Goal: Navigation & Orientation: Find specific page/section

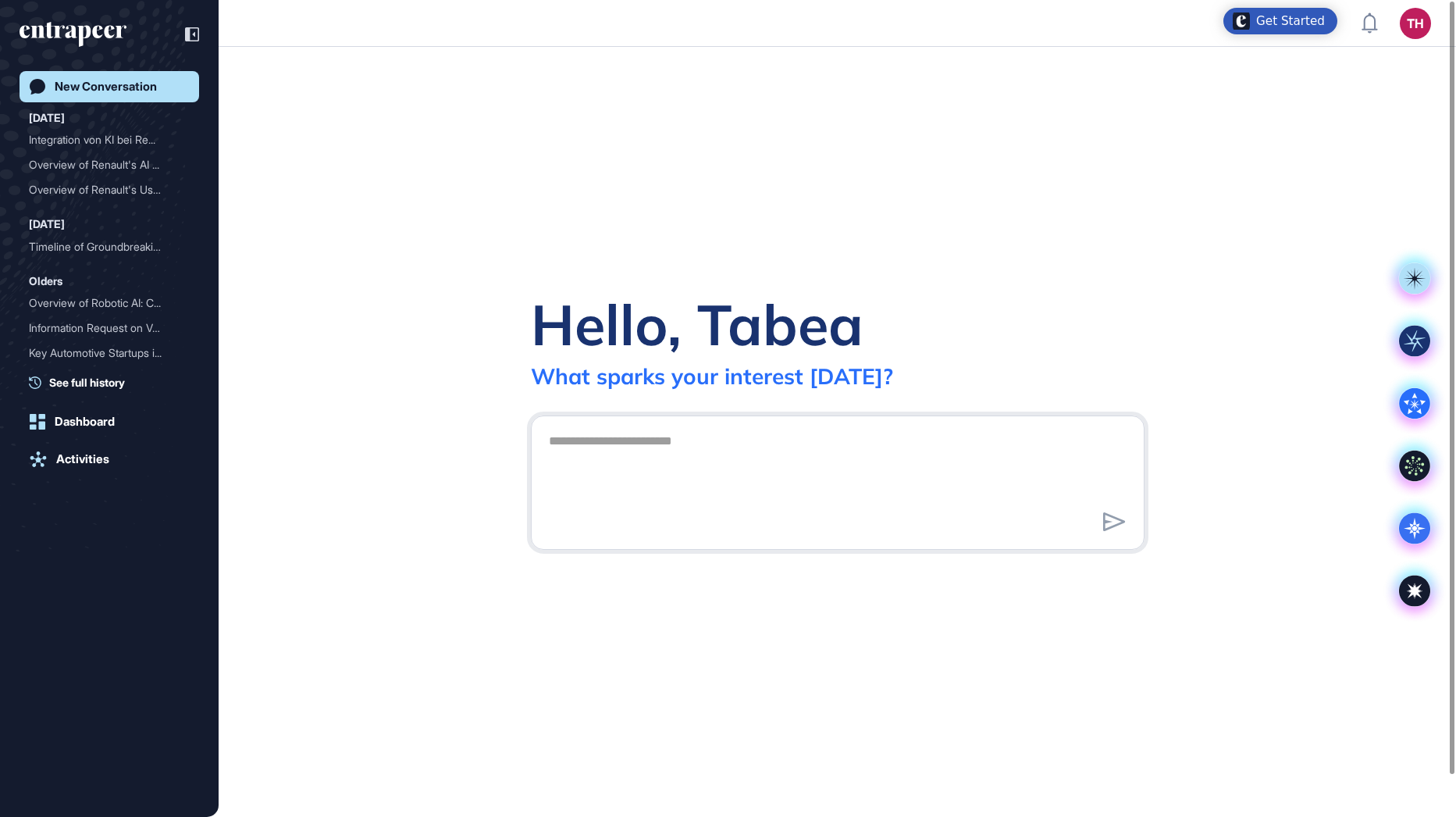
scroll to position [1, 1]
click at [73, 418] on div "Dashboard" at bounding box center [84, 421] width 60 height 14
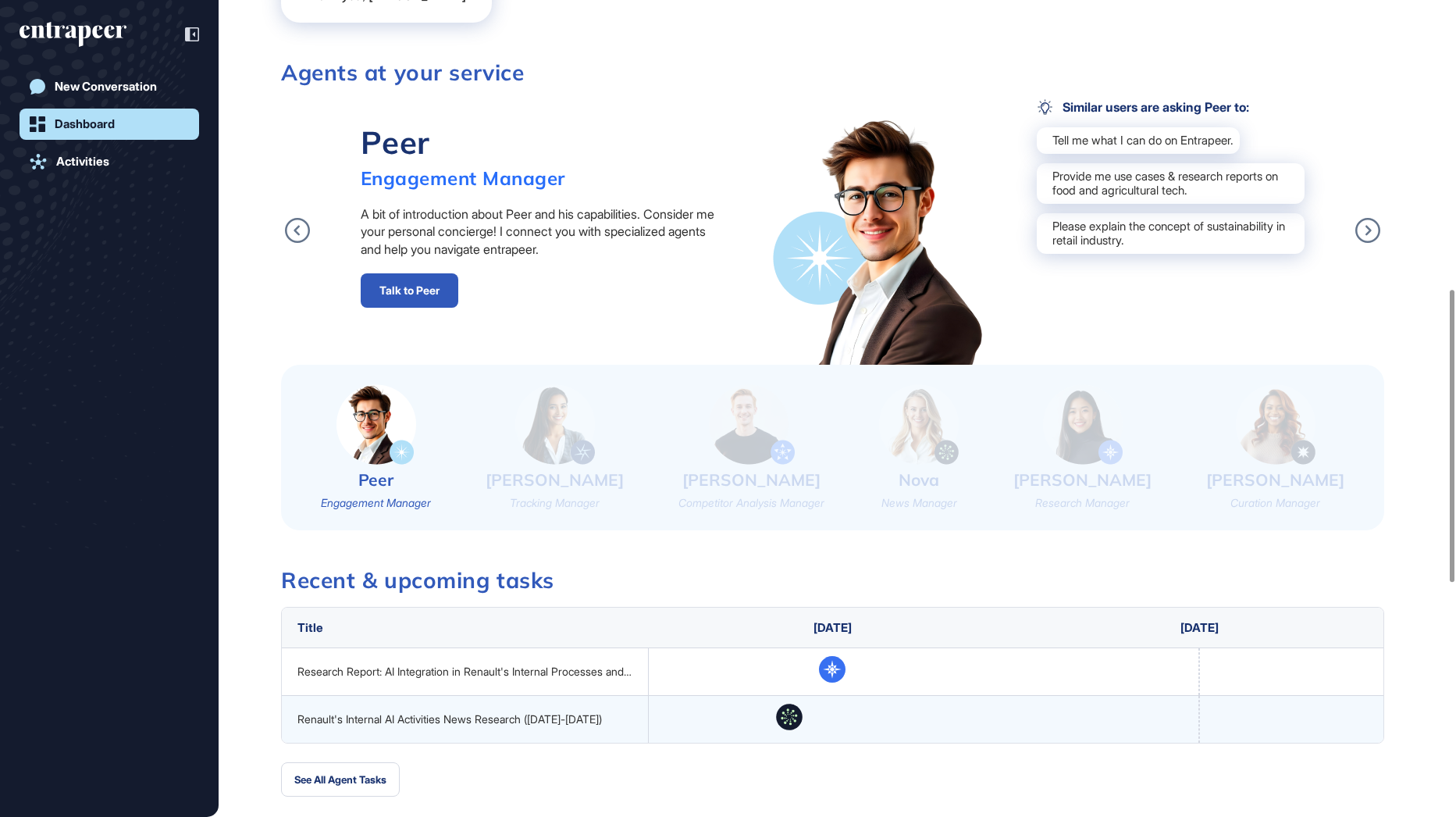
scroll to position [1015, 0]
